Goal: Information Seeking & Learning: Find specific fact

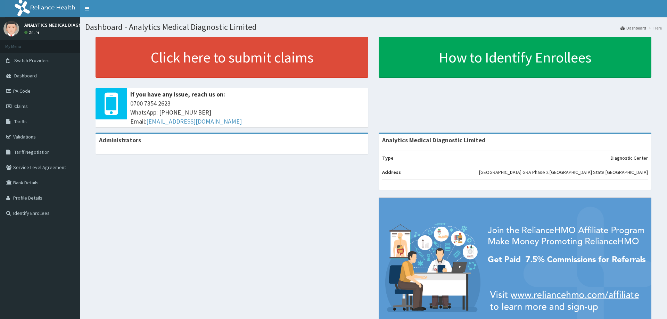
click at [247, 176] on div "Administrators Analytics Medical Diagnostic Limited Type Diagnostic Center Addr…" at bounding box center [373, 240] width 577 height 215
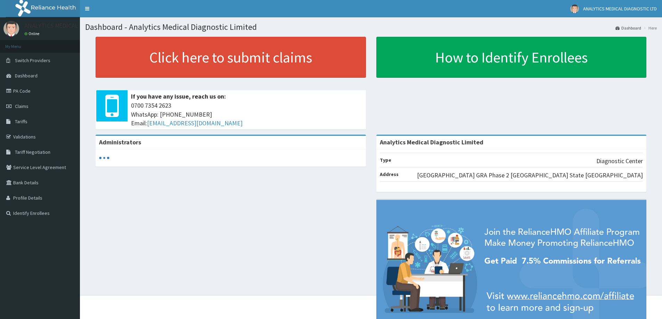
drag, startPoint x: 214, startPoint y: 186, endPoint x: 220, endPoint y: 185, distance: 5.6
click at [214, 186] on div "Administrators Analytics Medical Diagnostic Limited Type Diagnostic Center Addr…" at bounding box center [371, 242] width 572 height 214
click at [43, 95] on link "PA Code" at bounding box center [40, 90] width 80 height 15
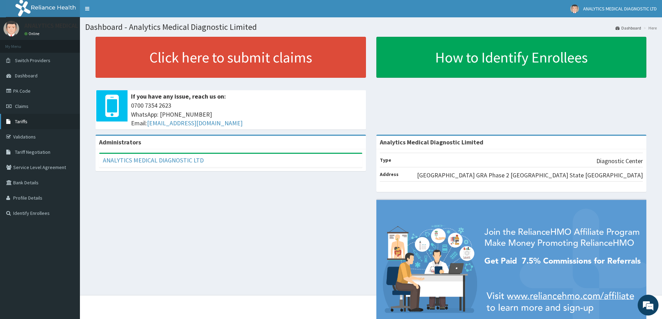
click at [26, 121] on span "Tariffs" at bounding box center [21, 121] width 13 height 6
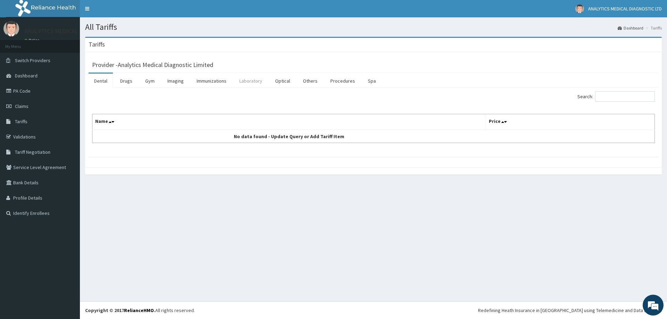
click at [252, 79] on link "Laboratory" at bounding box center [251, 81] width 34 height 15
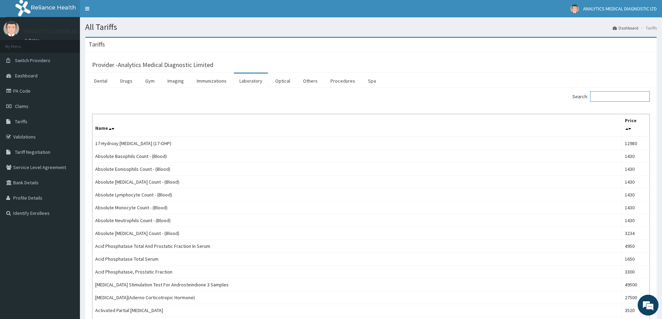
click at [608, 98] on input "Search:" at bounding box center [620, 96] width 60 height 10
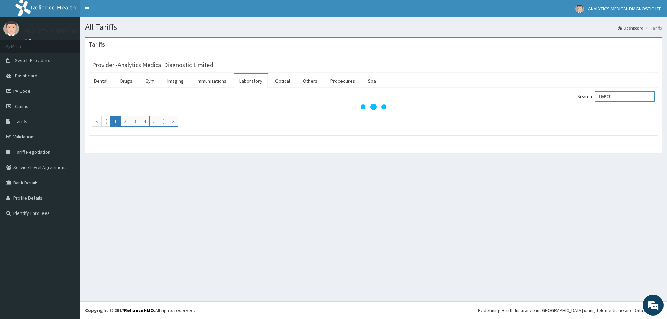
type input "LIVER"
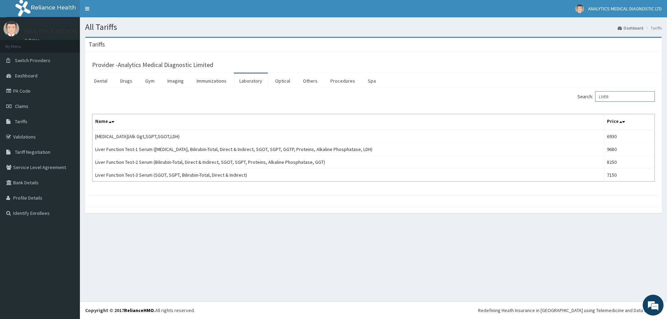
drag, startPoint x: 634, startPoint y: 99, endPoint x: 584, endPoint y: 94, distance: 49.9
click at [584, 94] on label "Search: LIVER" at bounding box center [615, 96] width 77 height 10
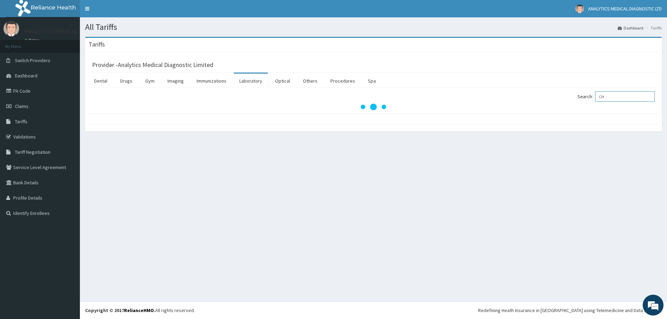
type input "C"
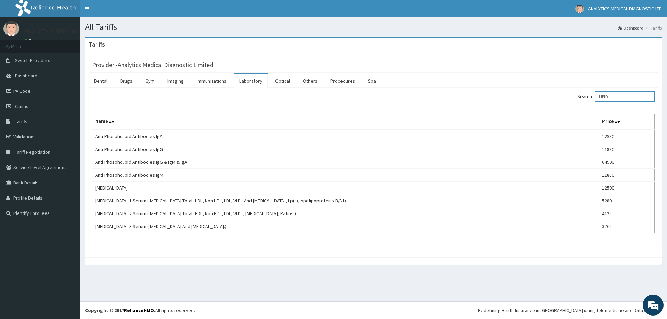
click at [616, 97] on input "LIPID" at bounding box center [625, 96] width 60 height 10
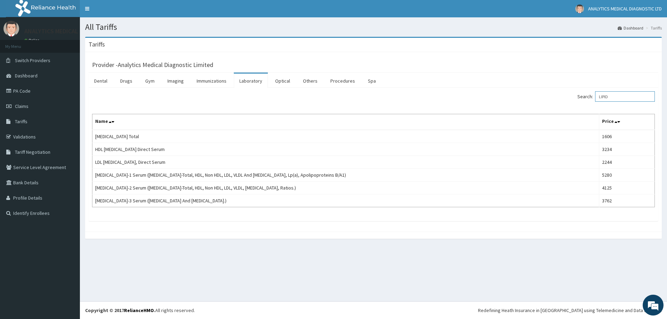
type input "LIPID"
click at [46, 95] on link "PA Code" at bounding box center [40, 90] width 80 height 15
